Goal: Register for event/course

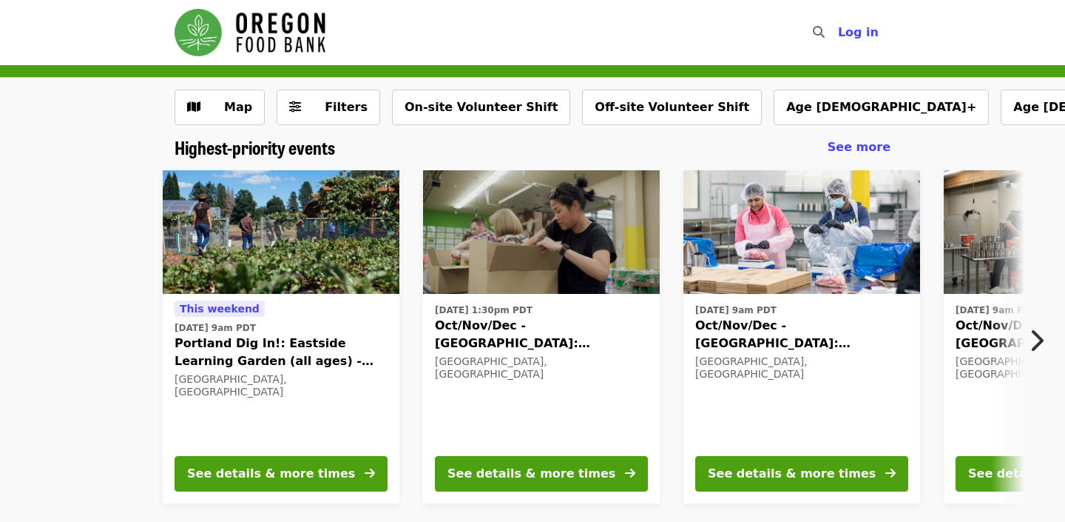
click at [1030, 345] on icon "chevron-right icon" at bounding box center [1036, 340] width 15 height 28
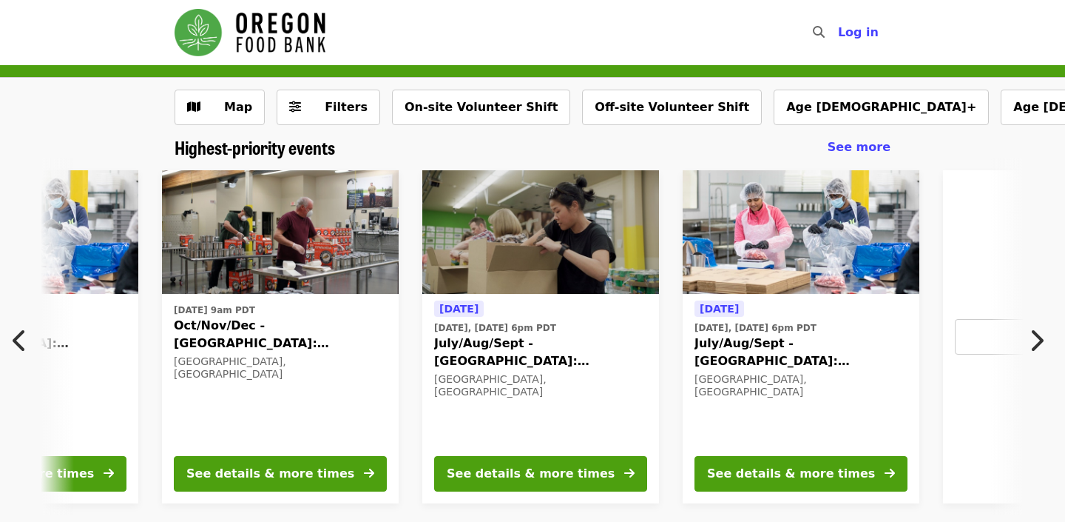
scroll to position [0, 826]
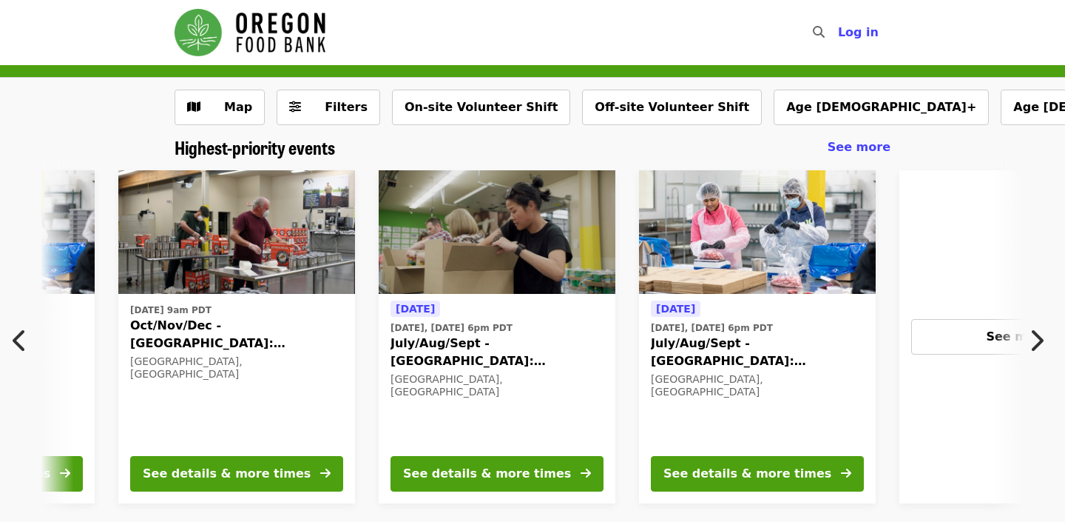
click at [1030, 345] on icon "chevron-right icon" at bounding box center [1036, 340] width 15 height 28
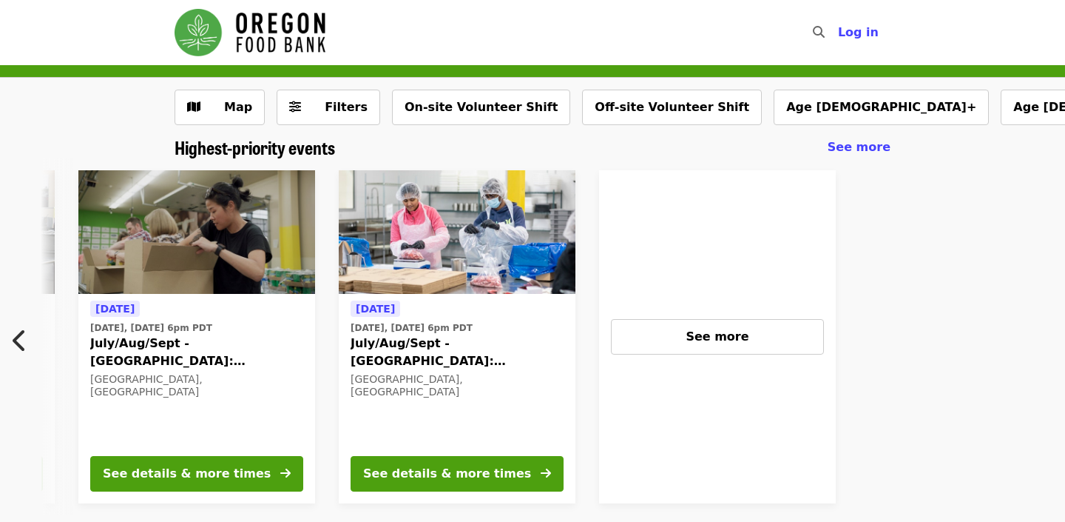
scroll to position [0, 1178]
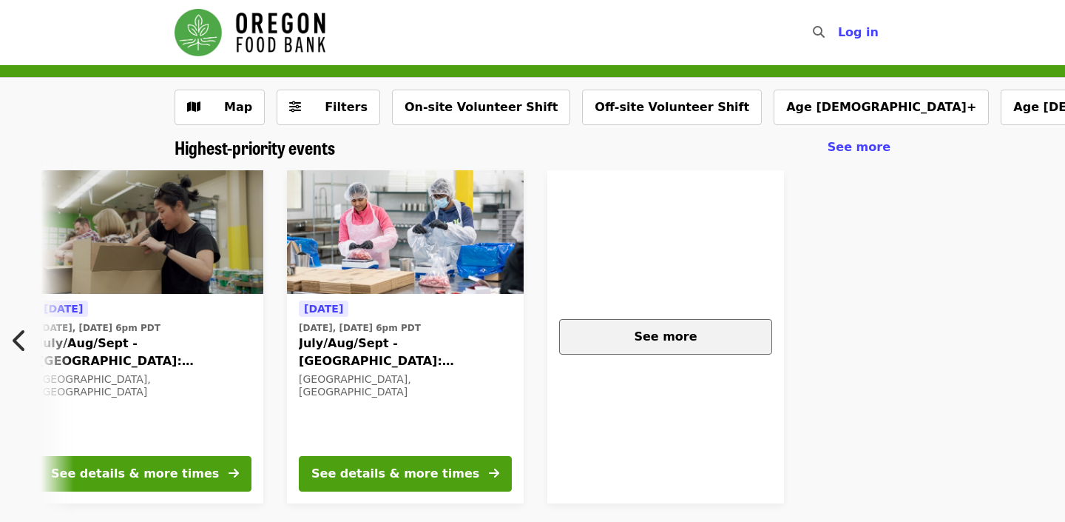
click at [634, 330] on div "See more" at bounding box center [666, 337] width 188 height 18
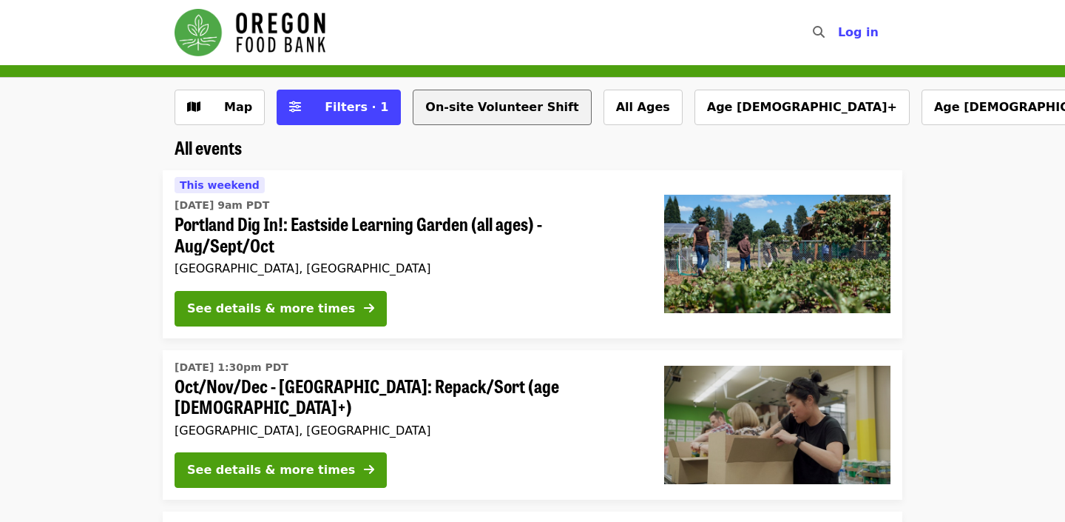
click at [500, 109] on button "On-site Volunteer Shift" at bounding box center [502, 108] width 178 height 36
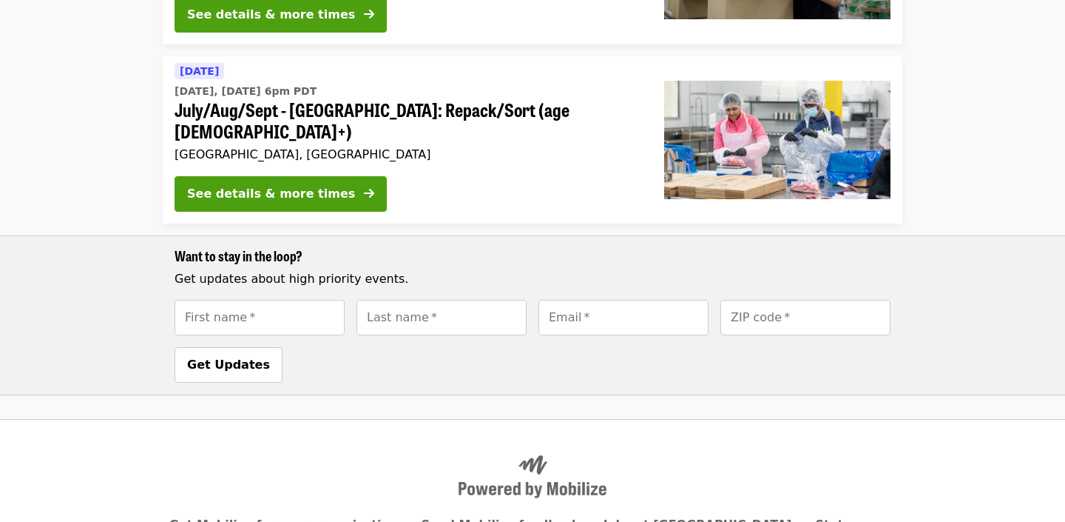
scroll to position [962, 0]
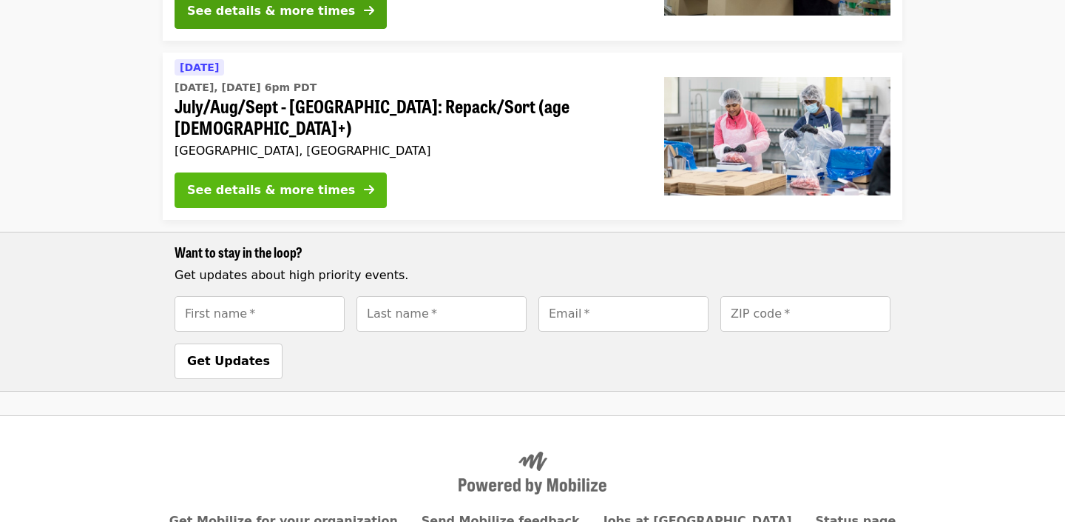
click at [325, 181] on div "See details & more times" at bounding box center [271, 190] width 168 height 18
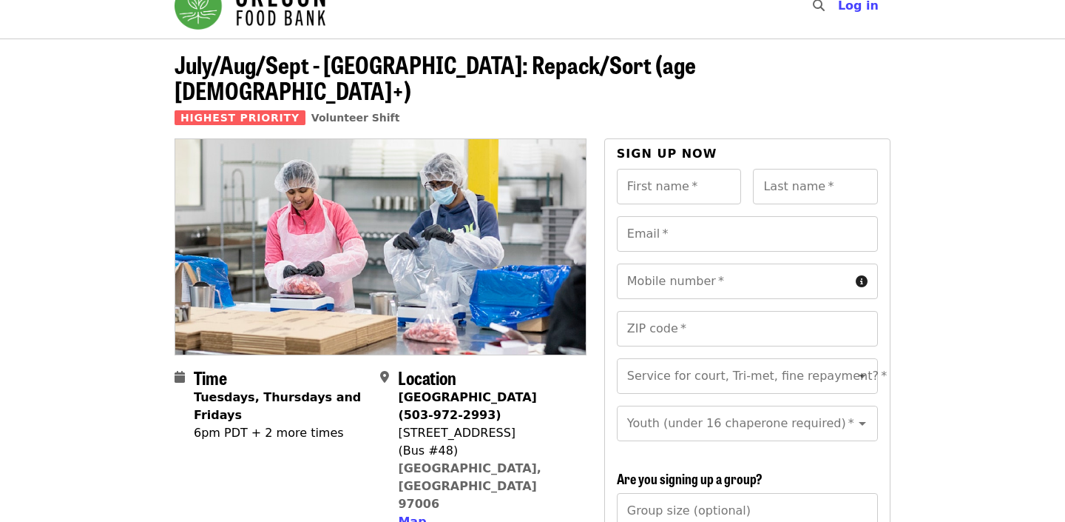
scroll to position [29, 0]
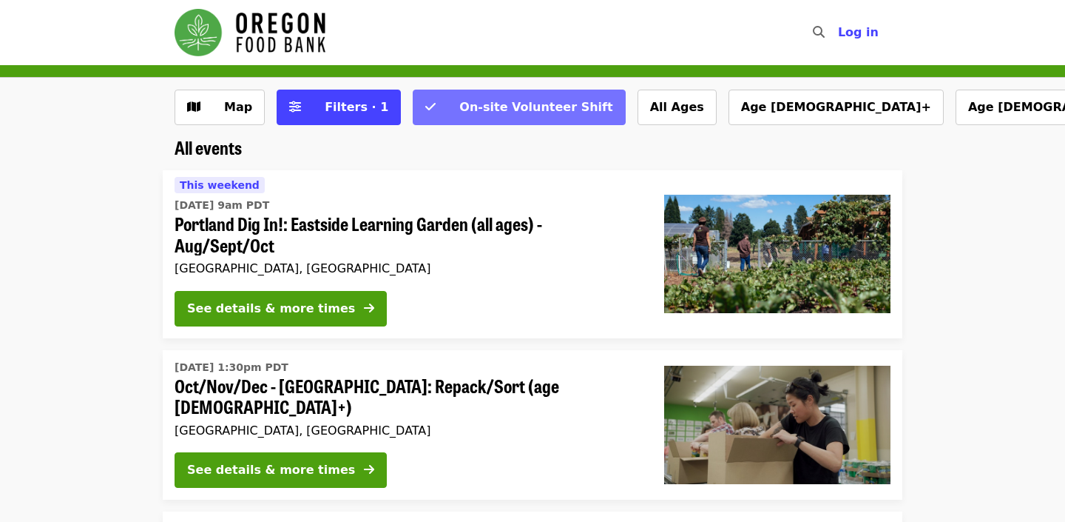
click at [527, 124] on button "On-site Volunteer Shift" at bounding box center [519, 108] width 212 height 36
